Goal: Communication & Community: Ask a question

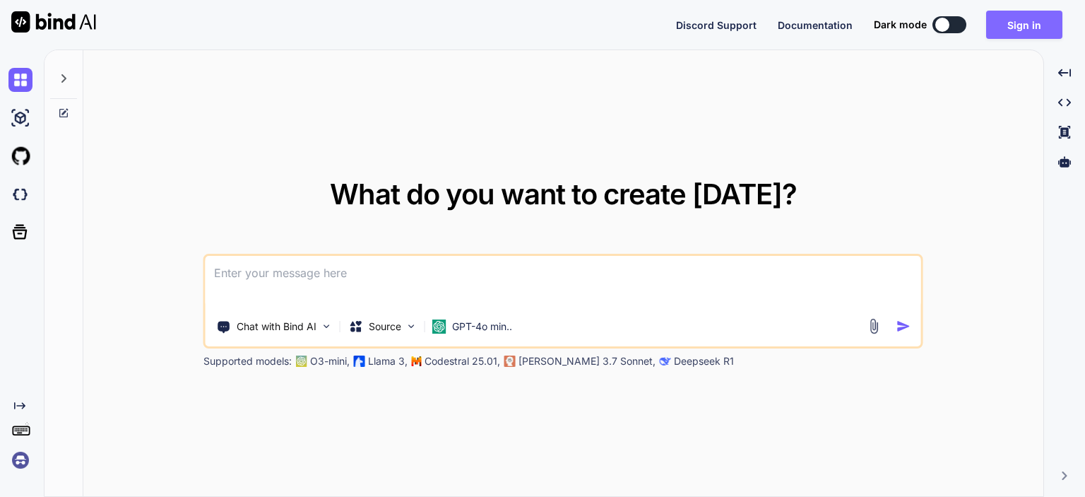
click at [1020, 28] on button "Sign in" at bounding box center [1024, 25] width 76 height 28
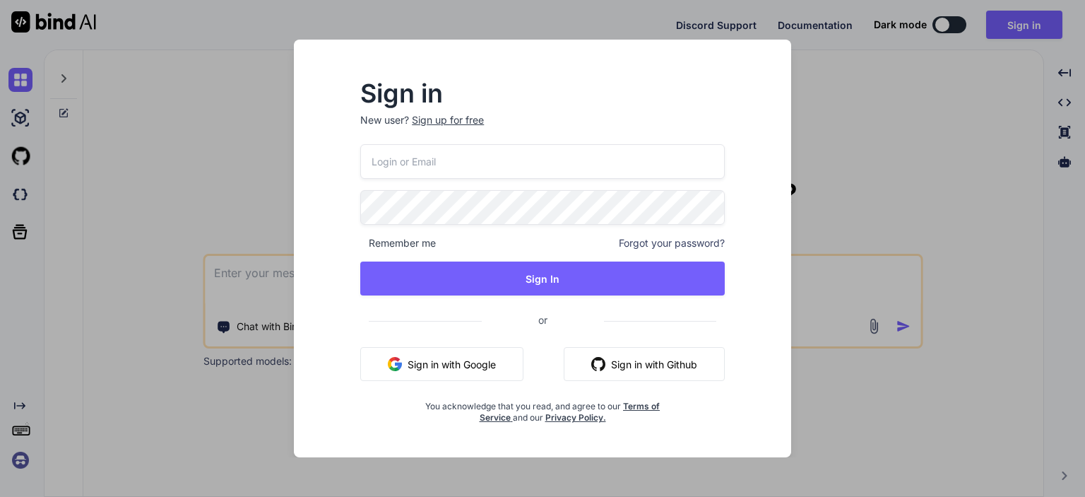
click at [492, 165] on input "email" at bounding box center [542, 161] width 364 height 35
type input "[EMAIL_ADDRESS][DOMAIN_NAME]"
click at [360, 261] on button "Sign In" at bounding box center [542, 278] width 364 height 34
click at [215, 206] on div "Sign in New user? Sign up for free vaibhavg2@chetu.com Remember me Forgot your …" at bounding box center [542, 248] width 1085 height 497
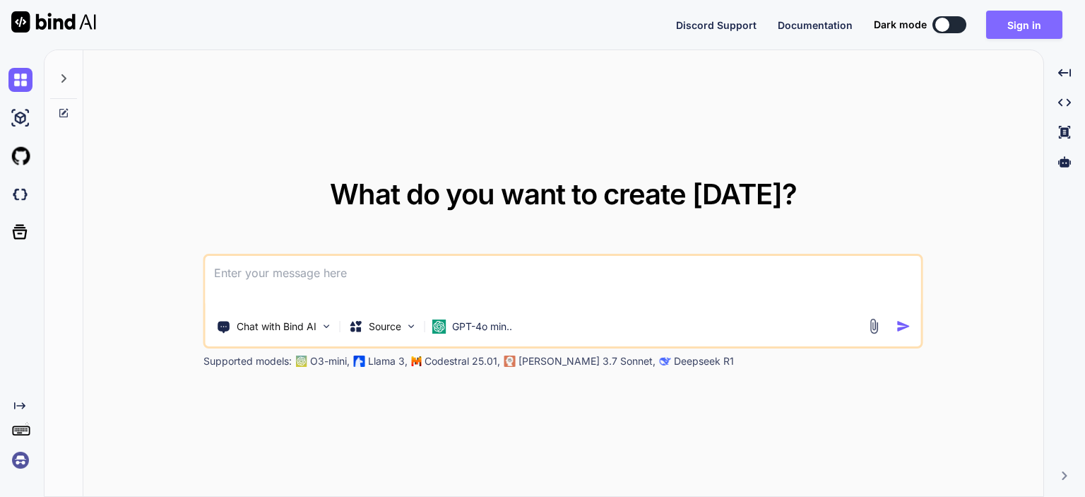
click at [1029, 34] on button "Sign in" at bounding box center [1024, 25] width 76 height 28
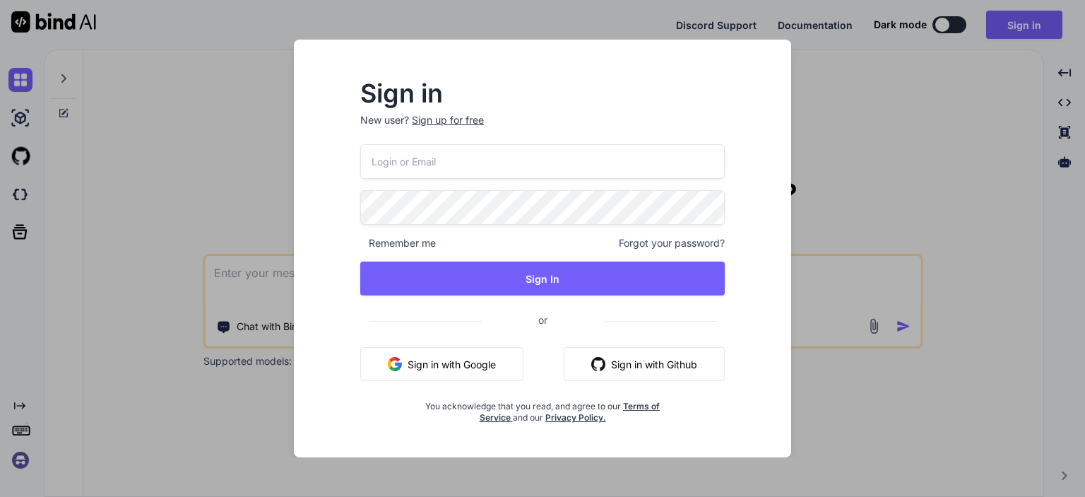
click at [497, 166] on input "email" at bounding box center [542, 161] width 364 height 35
type input "[EMAIL_ADDRESS][DOMAIN_NAME]"
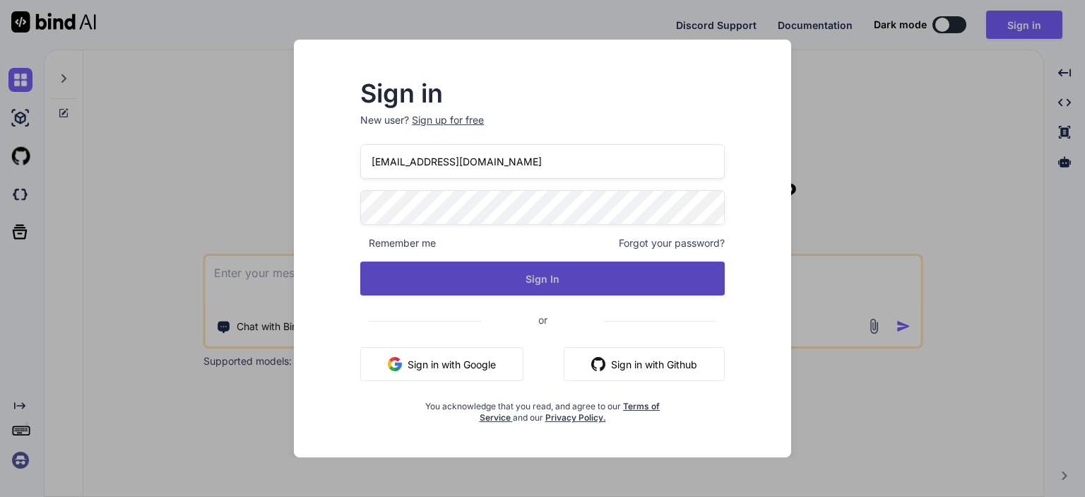
click at [588, 267] on button "Sign In" at bounding box center [542, 278] width 364 height 34
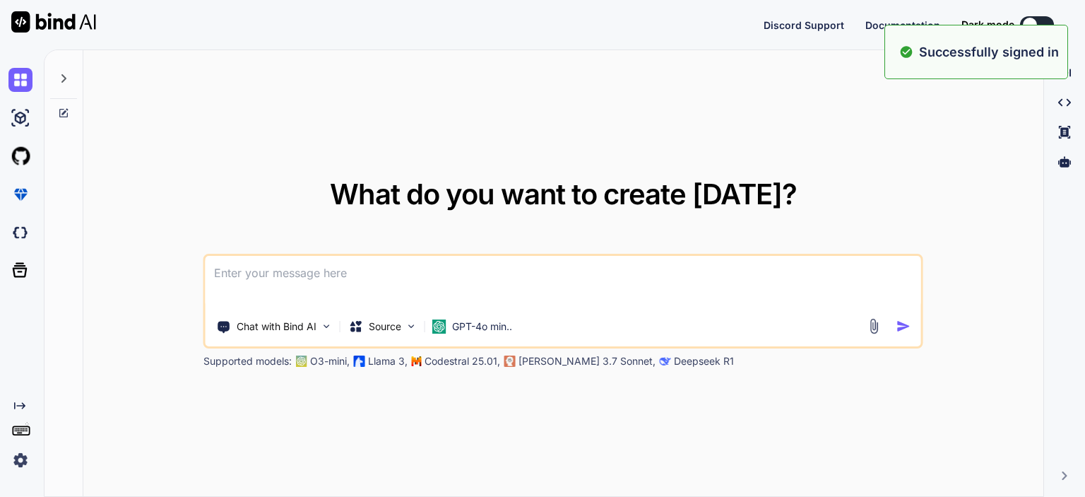
type textarea "x"
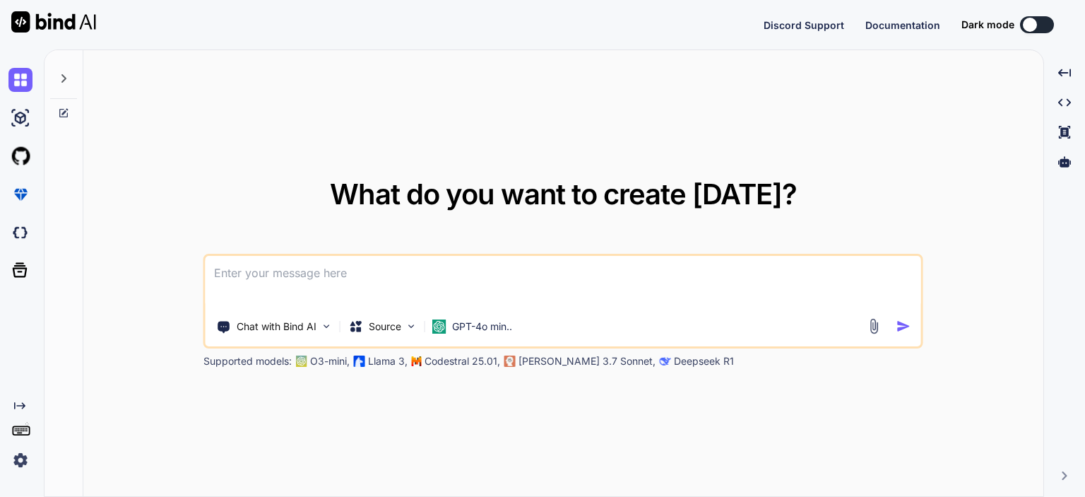
click at [589, 277] on textarea at bounding box center [563, 282] width 715 height 52
type textarea "d"
type textarea "x"
type textarea "df"
type textarea "x"
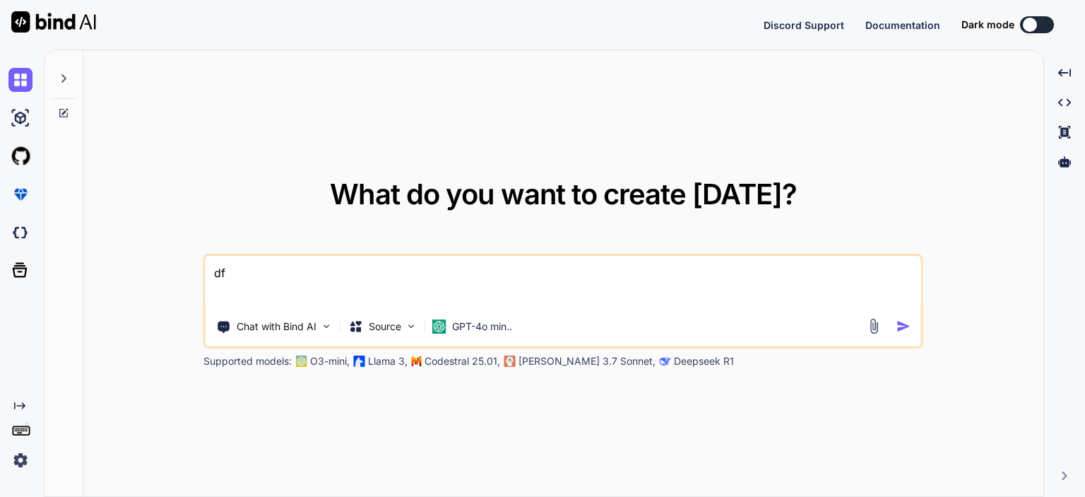
type textarea "d"
type textarea "x"
paste textarea "fetch('/uplift/charge', { method: 'POST', headers: { 'Content-Type': 'applicati…"
type textarea "fetch('/uplift/charge', { method: 'POST', headers: { 'Content-Type': 'applicati…"
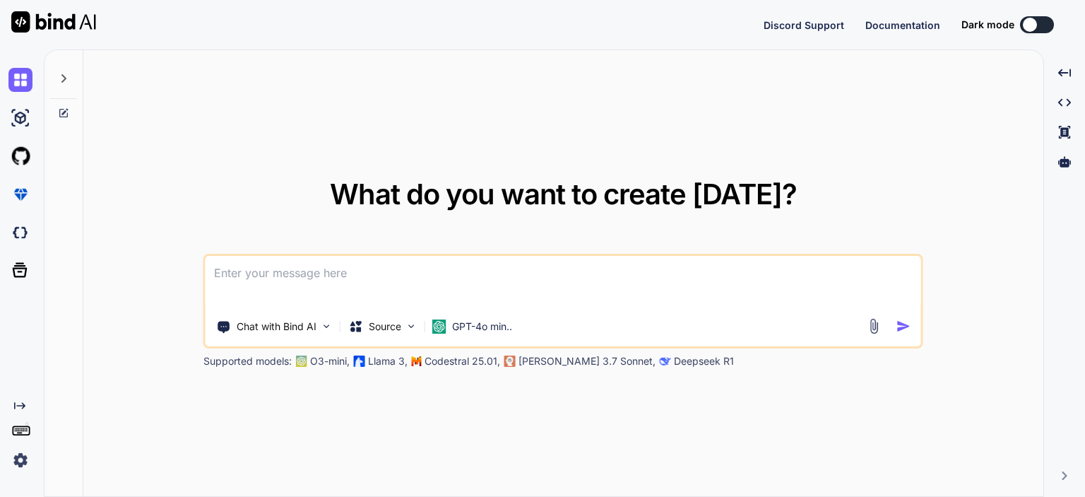
type textarea "x"
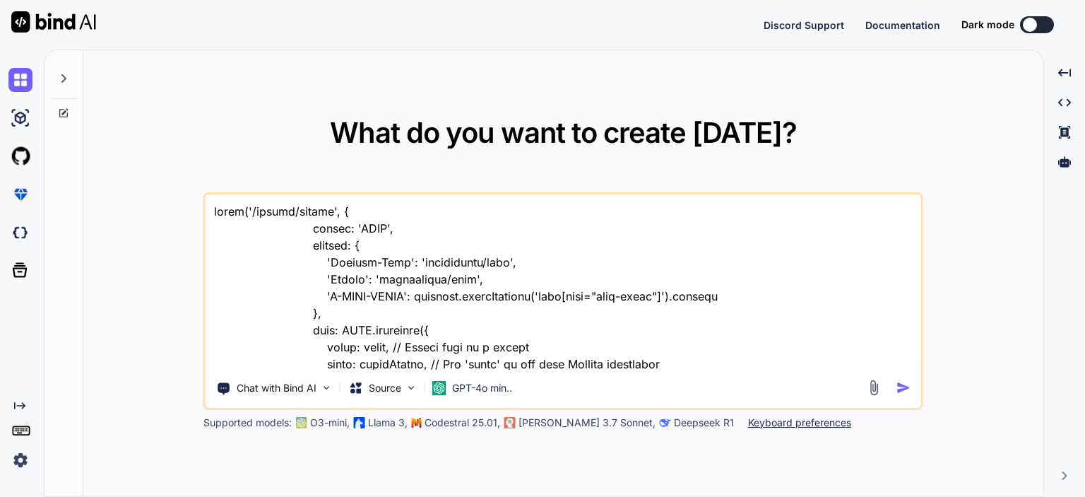
scroll to position [374, 0]
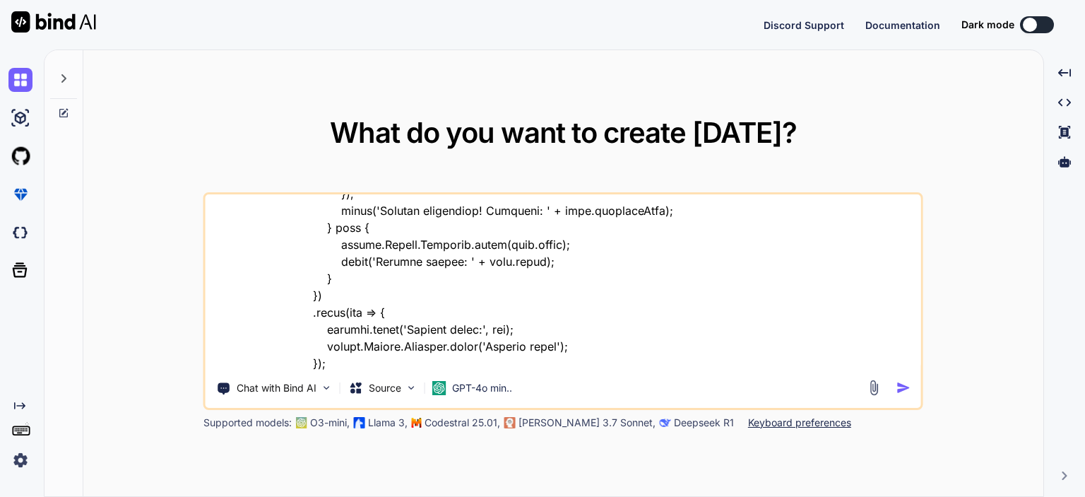
type textarea "fetch('/uplift/charge', { method: 'POST', headers: { 'Content-Type': 'applicati…"
type textarea "x"
type textarea "fetch('/uplift/charge', { method: 'POST', headers: { 'Content-Type': 'applicati…"
type textarea "x"
type textarea "fetch('/uplift/charge', { method: 'POST', headers: { 'Content-Type': 'applicati…"
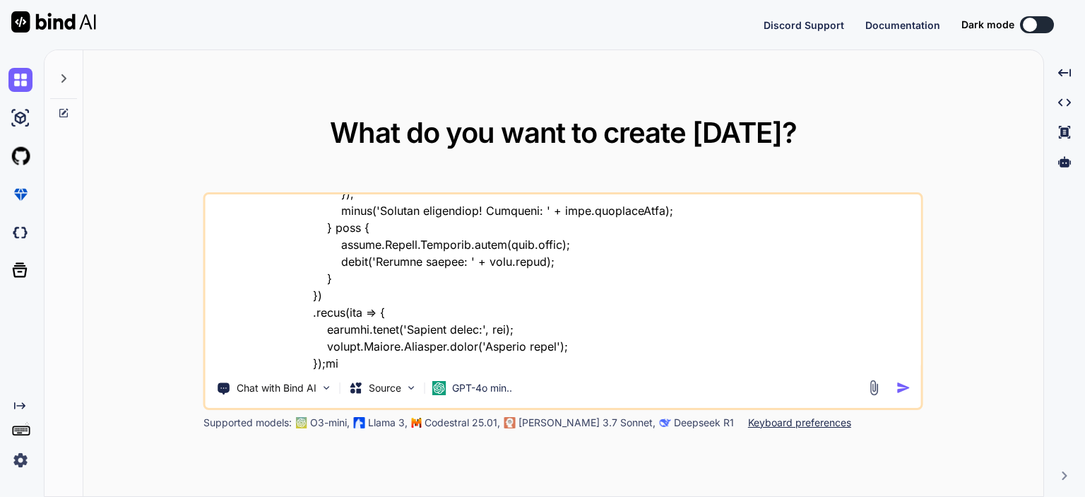
type textarea "x"
type textarea "fetch('/uplift/charge', { method: 'POST', headers: { 'Content-Type': 'applicati…"
type textarea "x"
type textarea "fetch('/uplift/charge', { method: 'POST', headers: { 'Content-Type': 'applicati…"
type textarea "x"
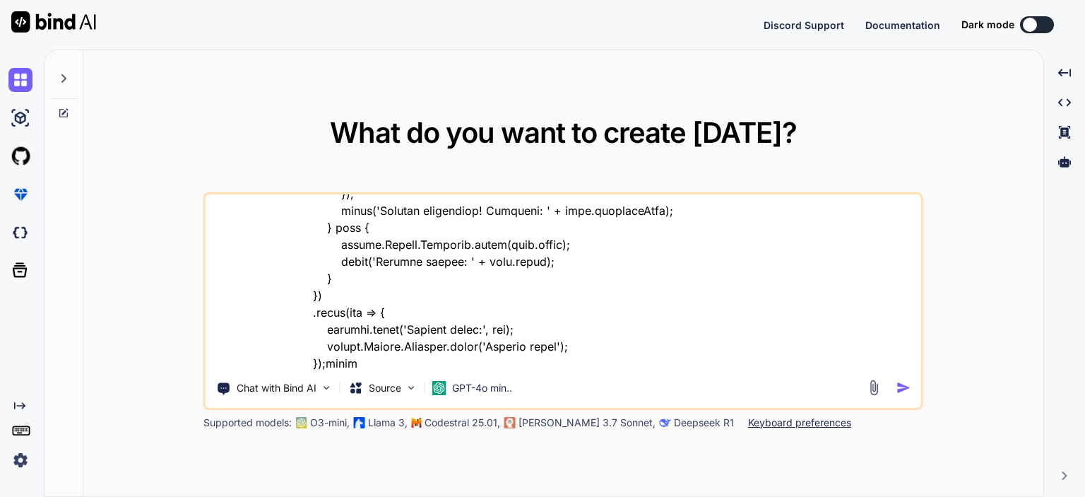
type textarea "fetch('/uplift/charge', { method: 'POST', headers: { 'Content-Type': 'applicati…"
type textarea "x"
type textarea "fetch('/uplift/charge', { method: 'POST', headers: { 'Content-Type': 'applicati…"
type textarea "x"
type textarea "fetch('/uplift/charge', { method: 'POST', headers: { 'Content-Type': 'applicati…"
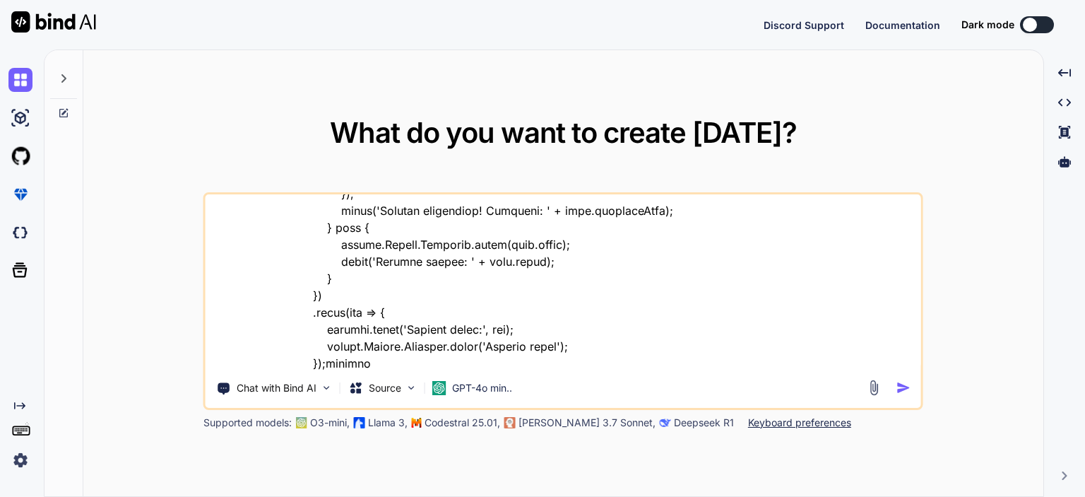
type textarea "x"
type textarea "fetch('/uplift/charge', { method: 'POST', headers: { 'Content-Type': 'applicati…"
type textarea "x"
type textarea "fetch('/uplift/charge', { method: 'POST', headers: { 'Content-Type': 'applicati…"
type textarea "x"
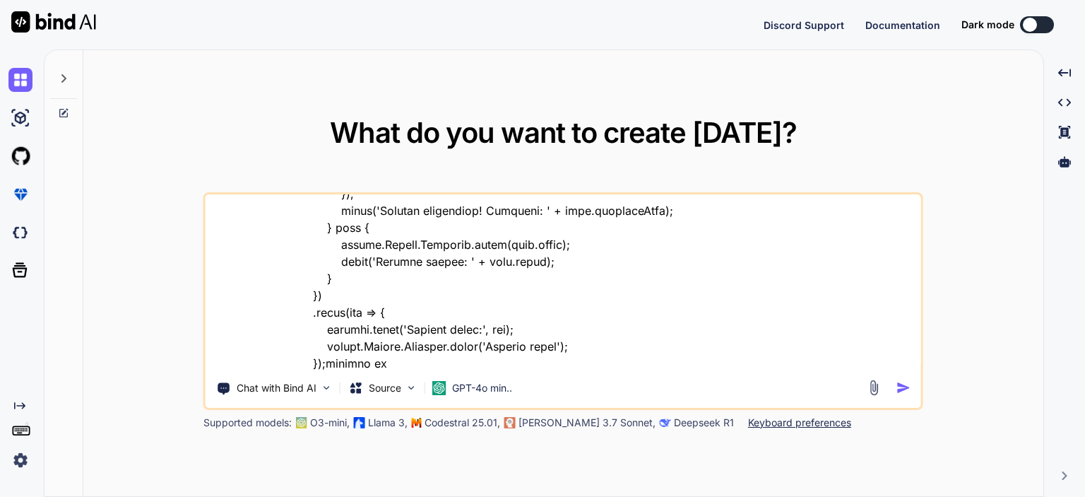
type textarea "fetch('/uplift/charge', { method: 'POST', headers: { 'Content-Type': 'applicati…"
type textarea "x"
type textarea "fetch('/uplift/charge', { method: 'POST', headers: { 'Content-Type': 'applicati…"
type textarea "x"
type textarea "fetch('/uplift/charge', { method: 'POST', headers: { 'Content-Type': 'applicati…"
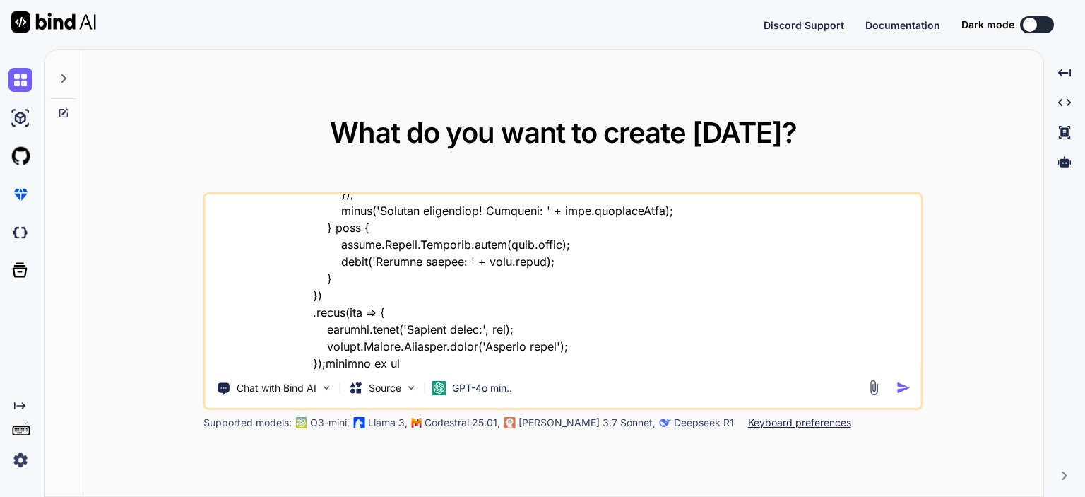
type textarea "x"
type textarea "fetch('/uplift/charge', { method: 'POST', headers: { 'Content-Type': 'applicati…"
type textarea "x"
type textarea "fetch('/uplift/charge', { method: 'POST', headers: { 'Content-Type': 'applicati…"
type textarea "x"
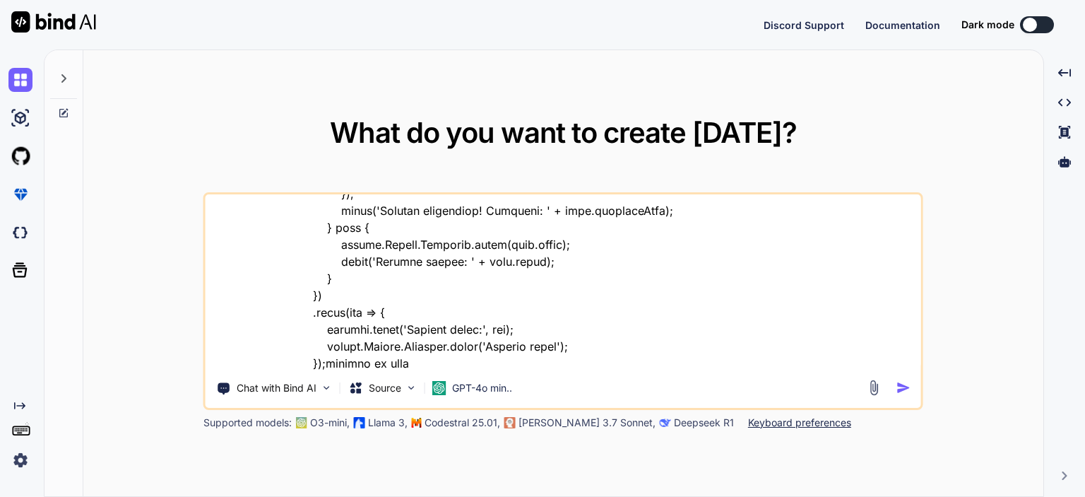
type textarea "fetch('/uplift/charge', { method: 'POST', headers: { 'Content-Type': 'applicati…"
click at [907, 387] on img "button" at bounding box center [903, 387] width 15 height 15
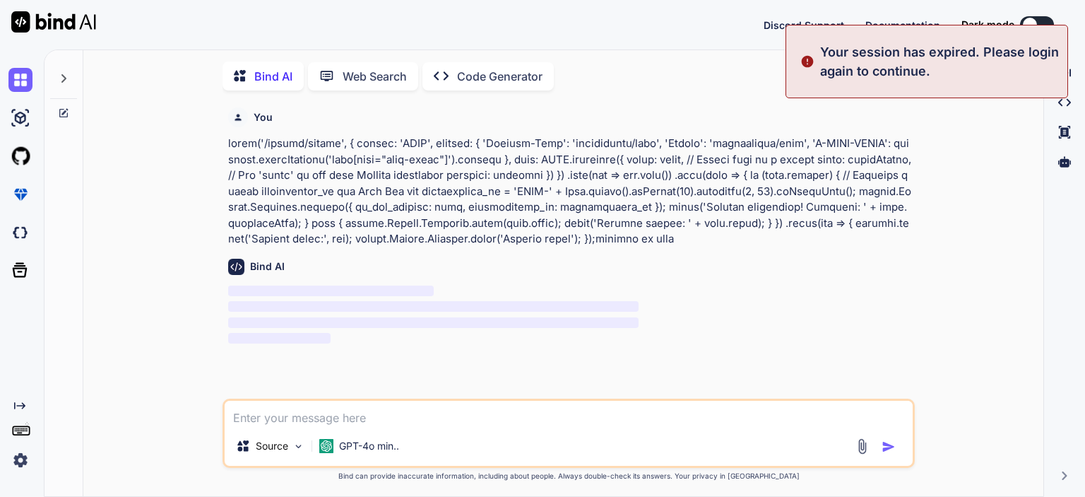
scroll to position [5, 0]
type textarea "x"
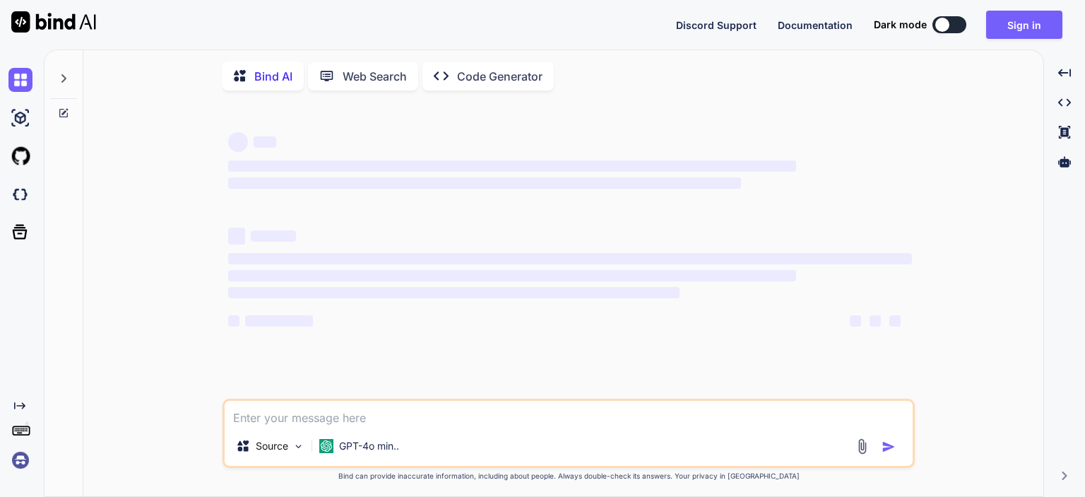
type textarea "x"
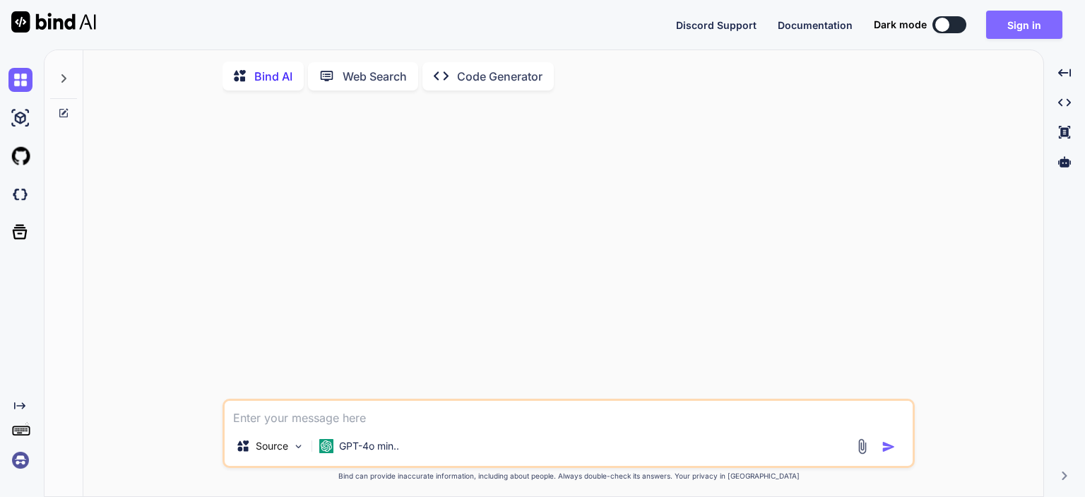
click at [1017, 22] on button "Sign in" at bounding box center [1024, 25] width 76 height 28
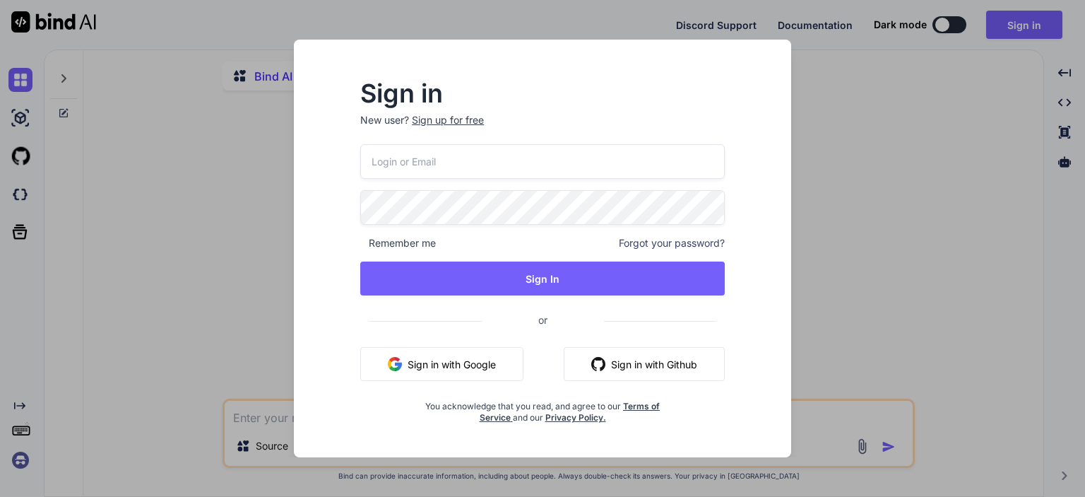
click at [554, 142] on p "New user? Sign up for free" at bounding box center [542, 128] width 364 height 31
click at [518, 172] on input "email" at bounding box center [542, 161] width 364 height 35
type input "[EMAIL_ADDRESS][DOMAIN_NAME]"
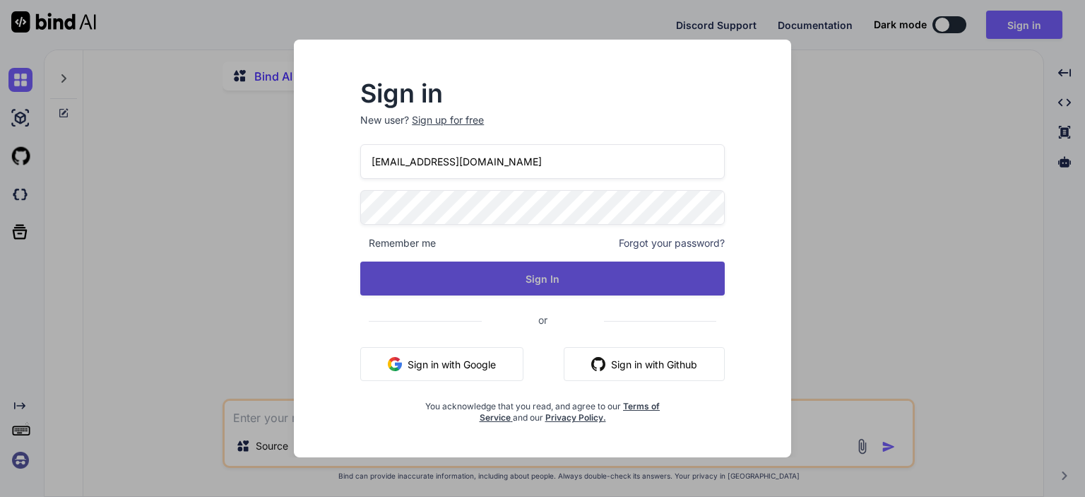
click at [569, 267] on button "Sign In" at bounding box center [542, 278] width 364 height 34
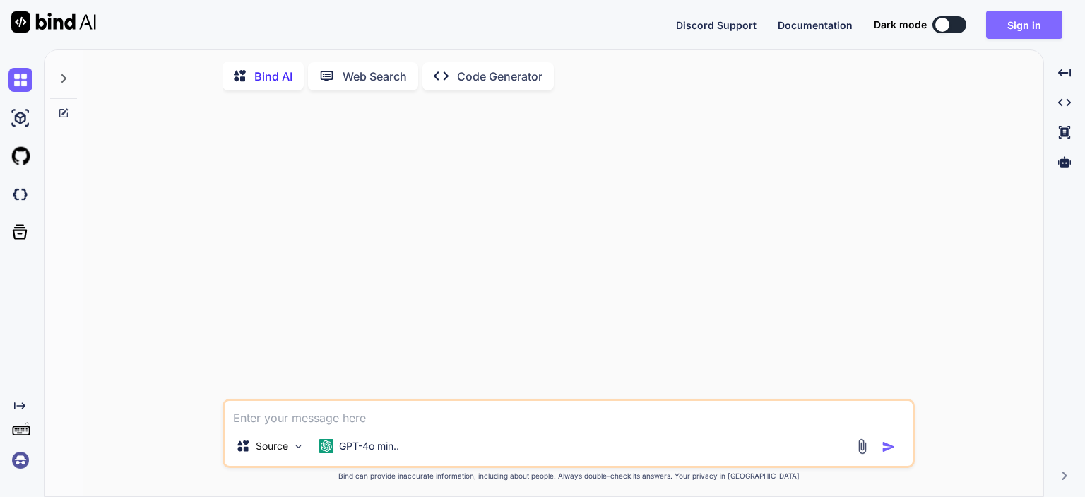
click at [1018, 28] on button "Sign in" at bounding box center [1024, 25] width 76 height 28
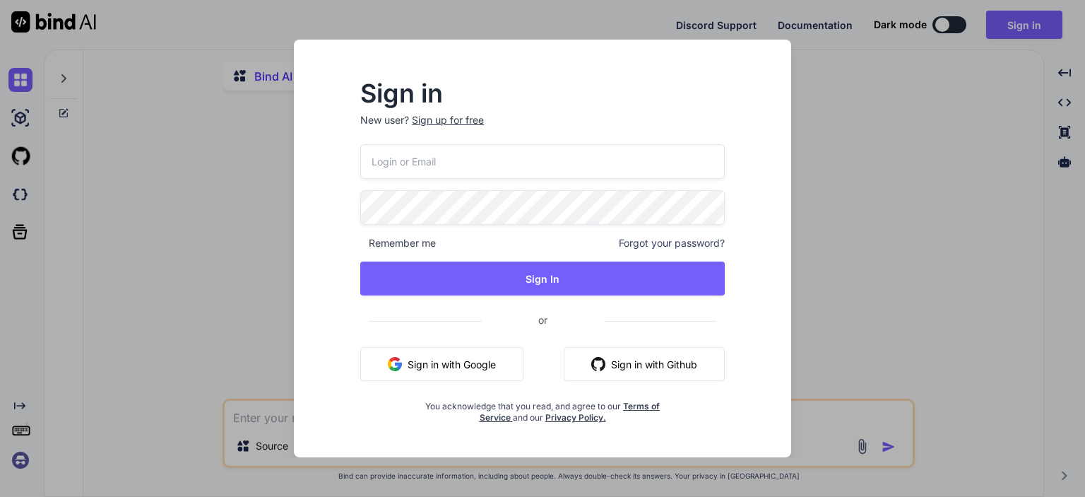
click at [476, 167] on input "email" at bounding box center [542, 161] width 364 height 35
type input "[EMAIL_ADDRESS][DOMAIN_NAME]"
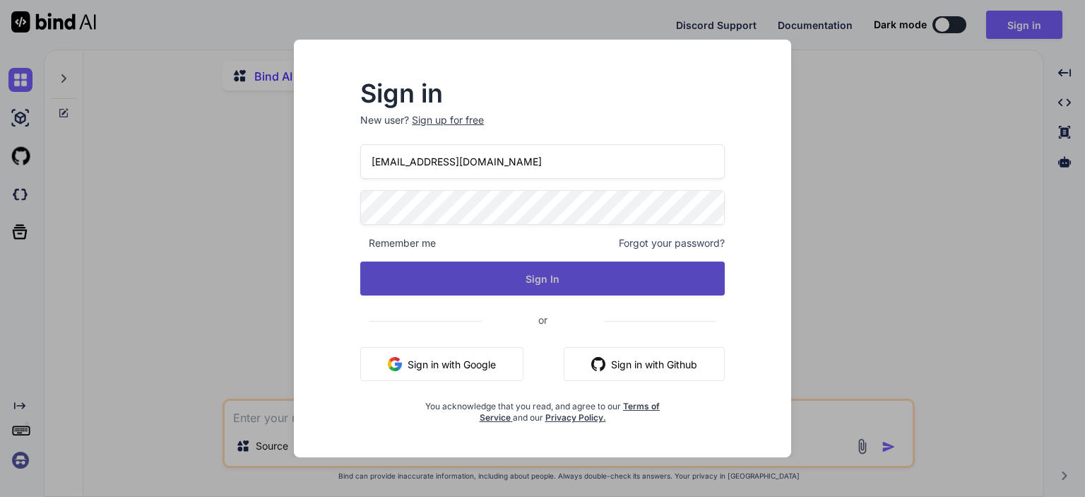
click at [622, 273] on button "Sign In" at bounding box center [542, 278] width 364 height 34
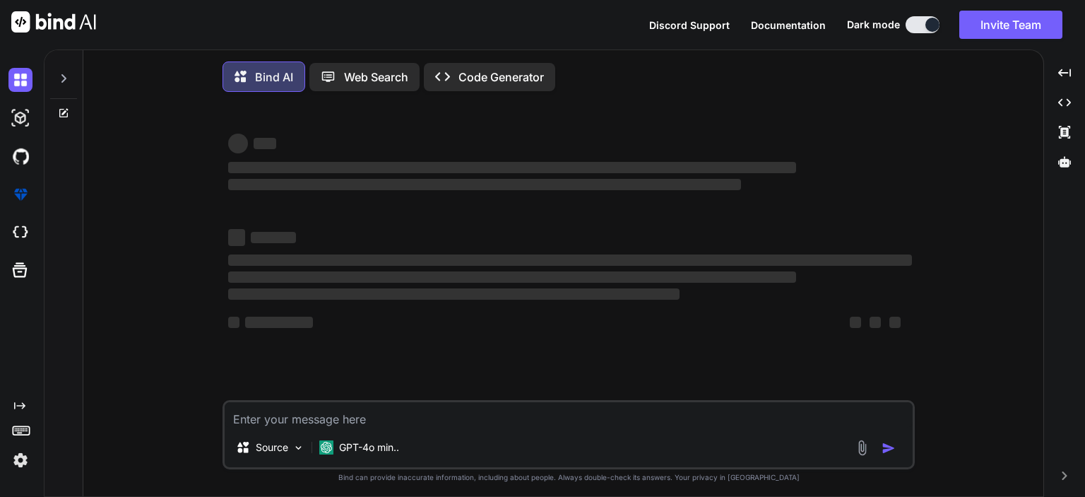
click at [388, 419] on textarea at bounding box center [569, 414] width 688 height 25
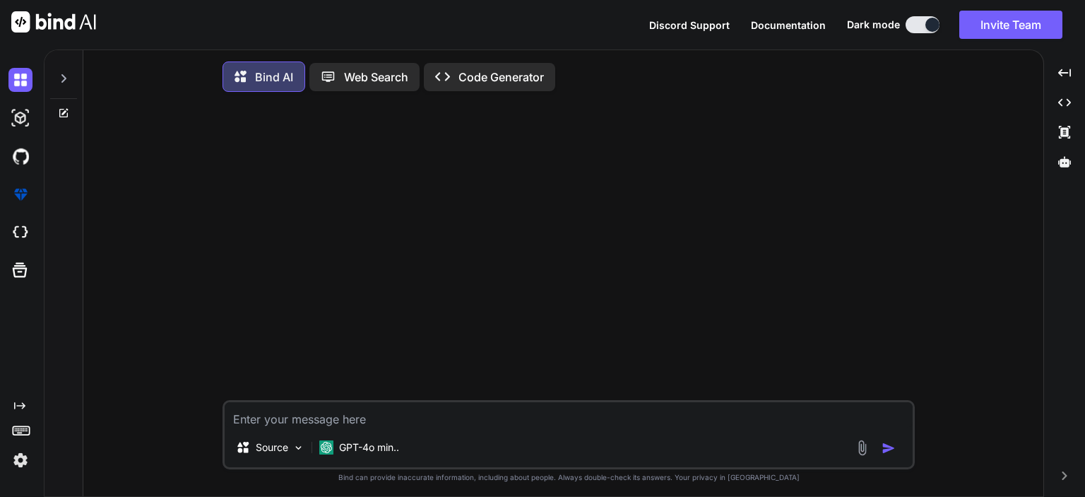
paste textarea "fetch('/uplift/charge', { method: 'POST', headers: { 'Content-Type': 'applicati…"
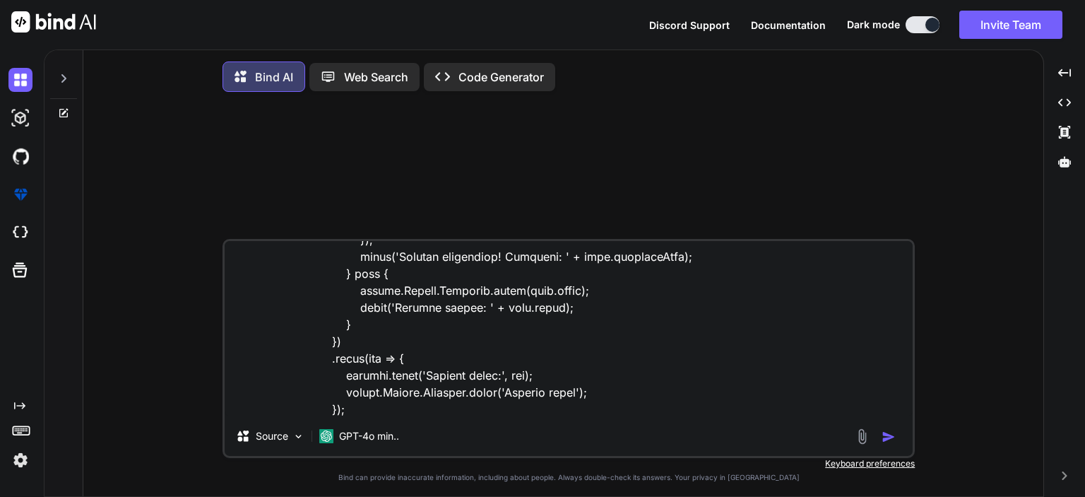
scroll to position [442, 0]
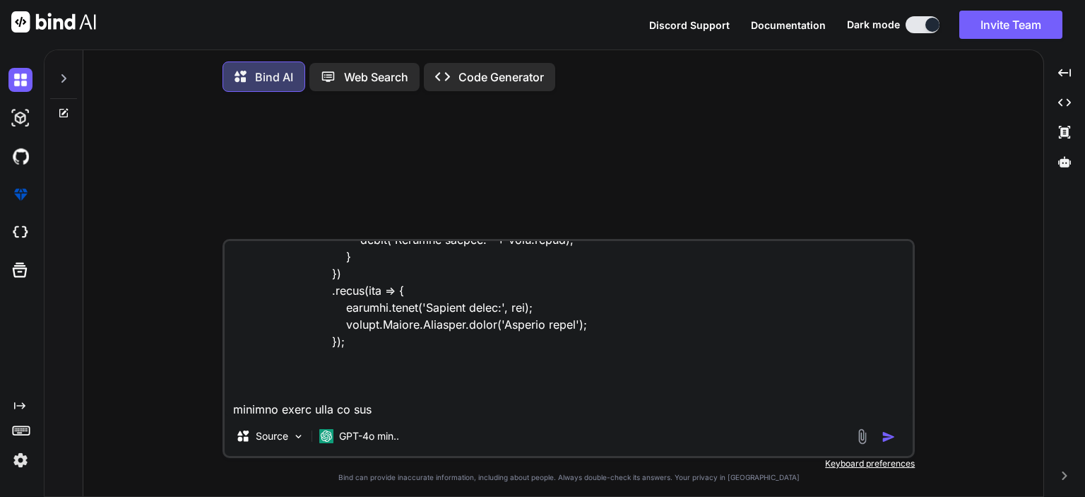
type textarea "fetch('/uplift/charge', { method: 'POST', headers: { 'Content-Type': 'applicati…"
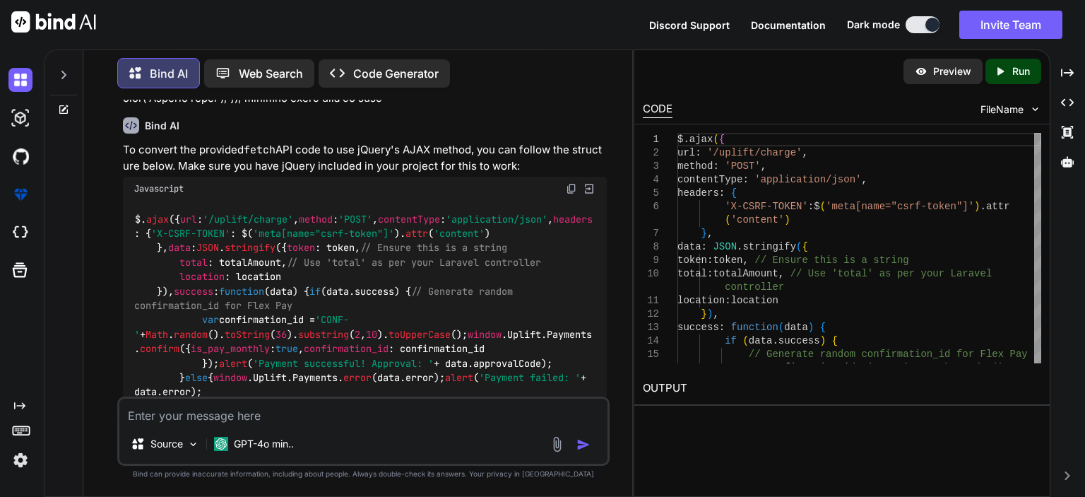
scroll to position [71, 0]
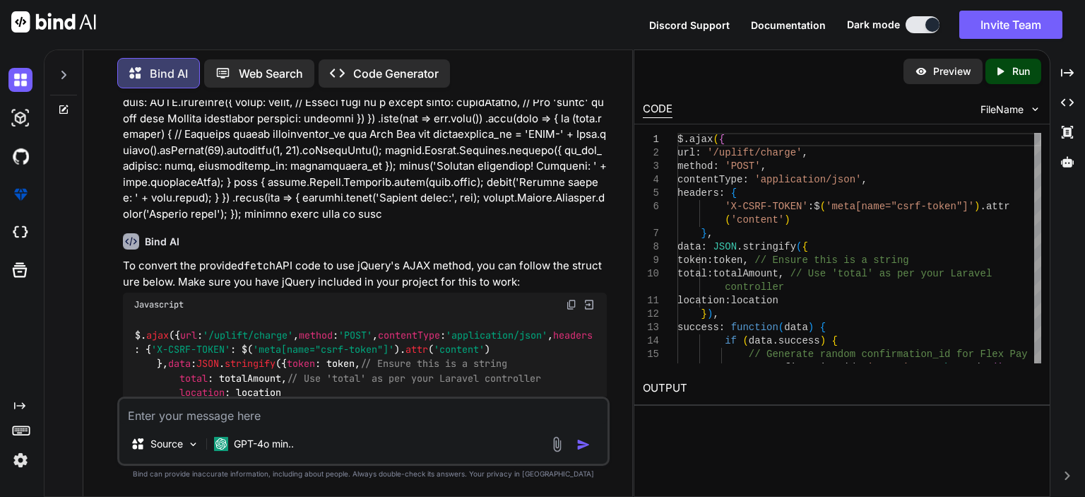
click at [562, 306] on div "Javascript" at bounding box center [365, 304] width 484 height 24
click at [571, 305] on img at bounding box center [571, 304] width 11 height 11
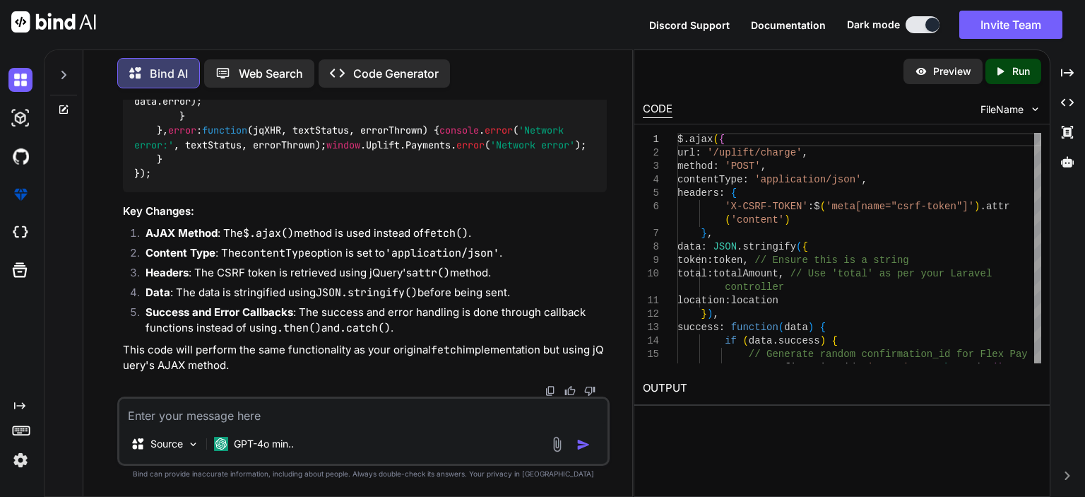
scroll to position [677, 0]
